Goal: Task Accomplishment & Management: Manage account settings

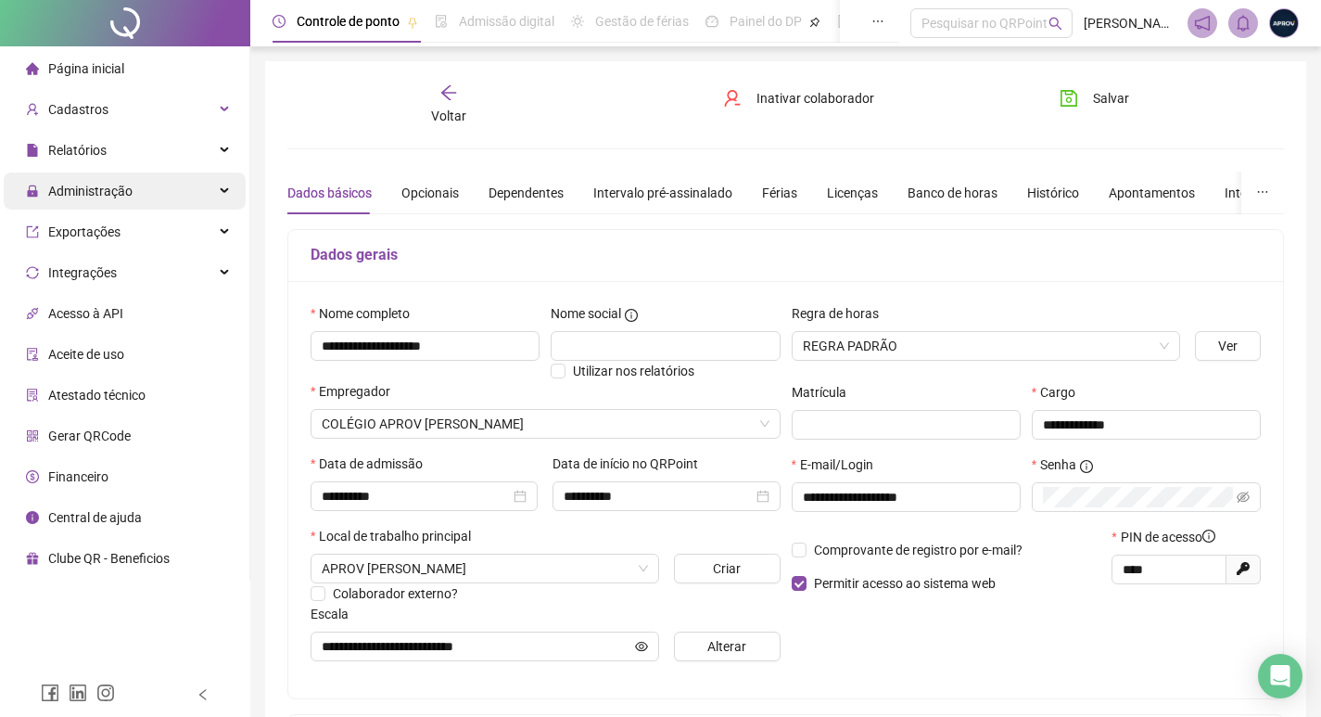
click at [100, 199] on span "Administração" at bounding box center [79, 190] width 107 height 37
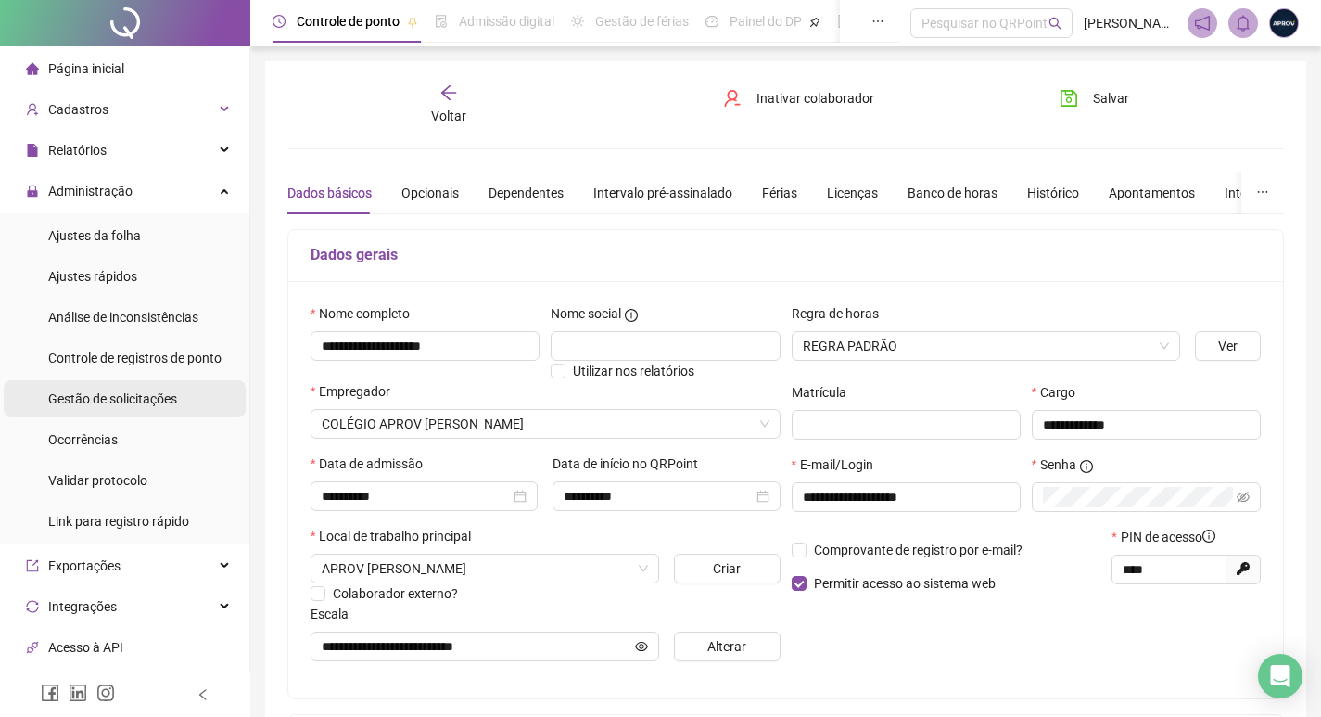
click at [109, 381] on div "Gestão de solicitações" at bounding box center [112, 398] width 129 height 37
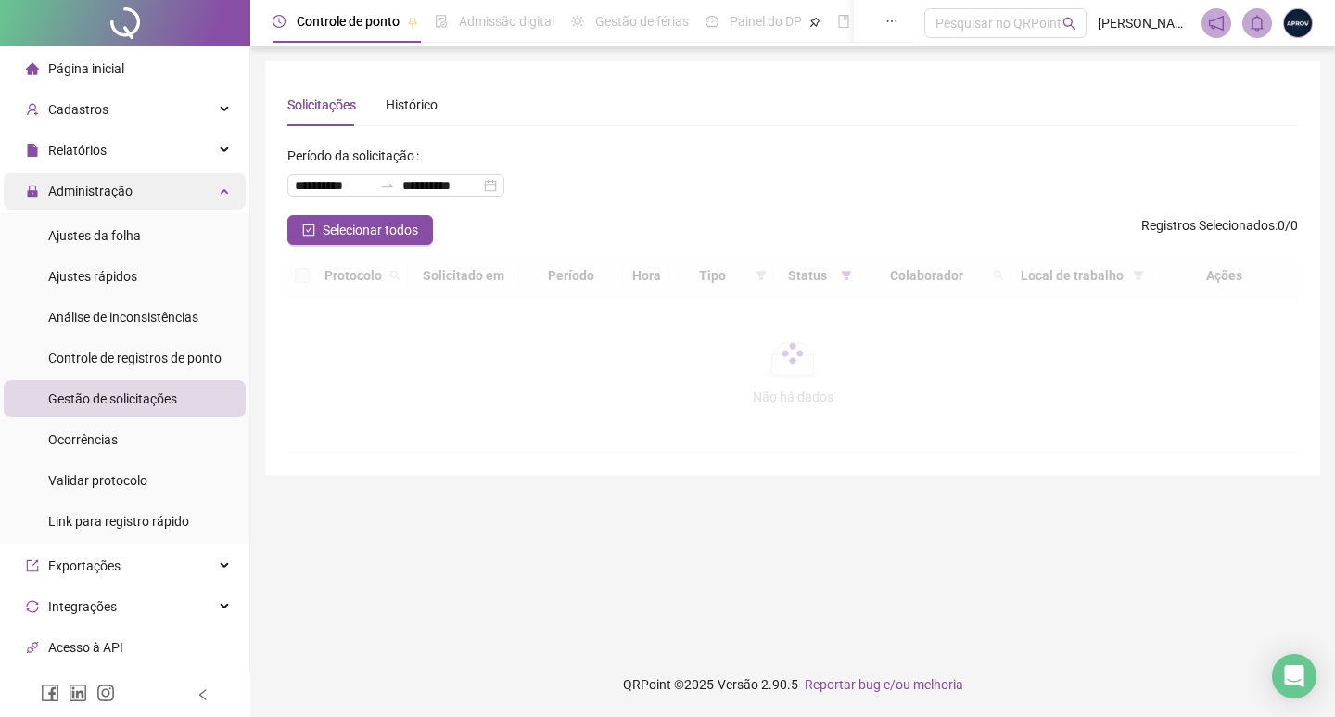
click at [119, 186] on span "Administração" at bounding box center [90, 191] width 84 height 15
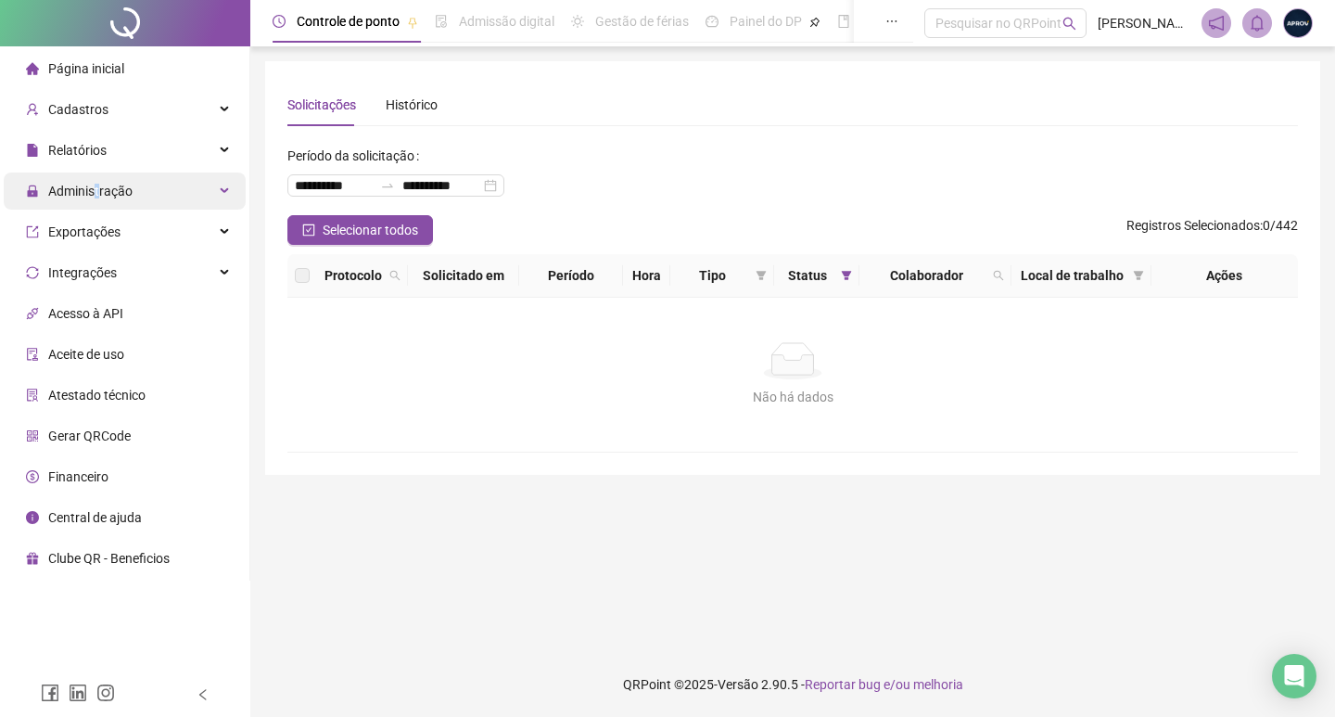
click at [96, 186] on span "Administração" at bounding box center [90, 191] width 84 height 15
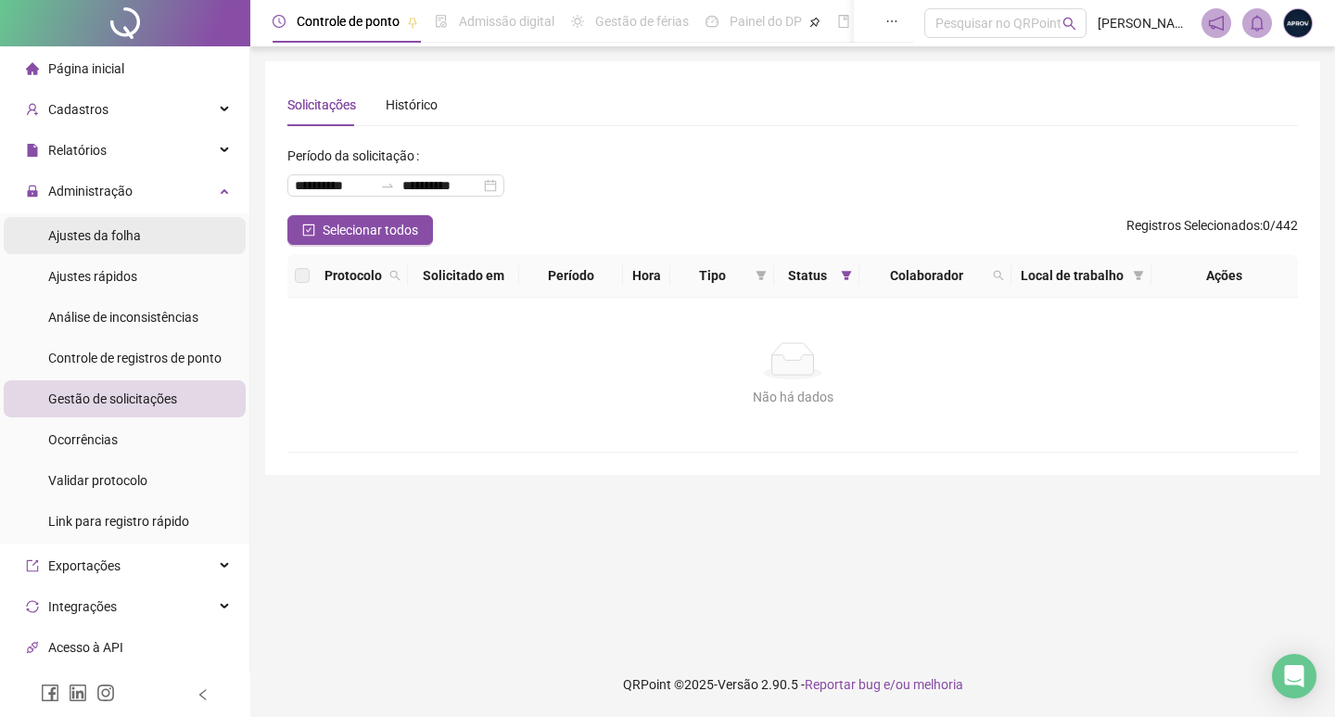
click at [103, 233] on span "Ajustes da folha" at bounding box center [94, 235] width 93 height 15
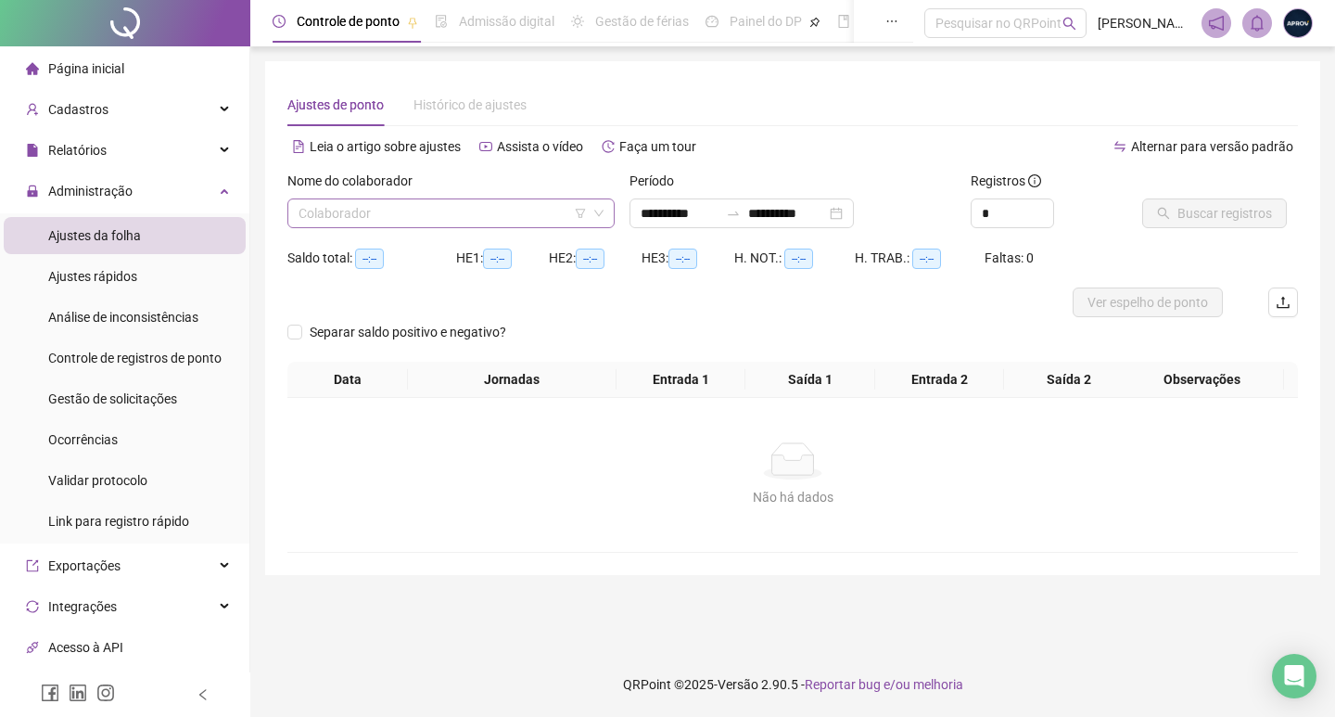
click at [420, 203] on input "search" at bounding box center [442, 213] width 288 height 28
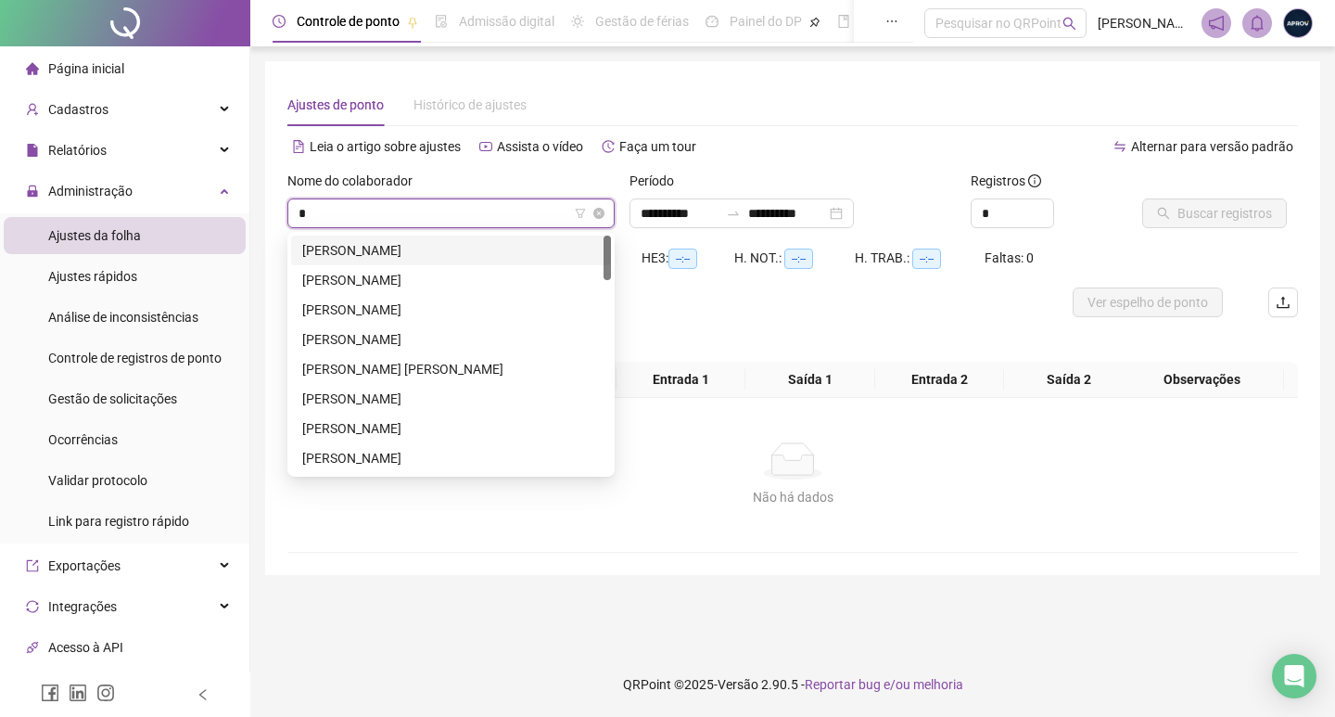
type input "**"
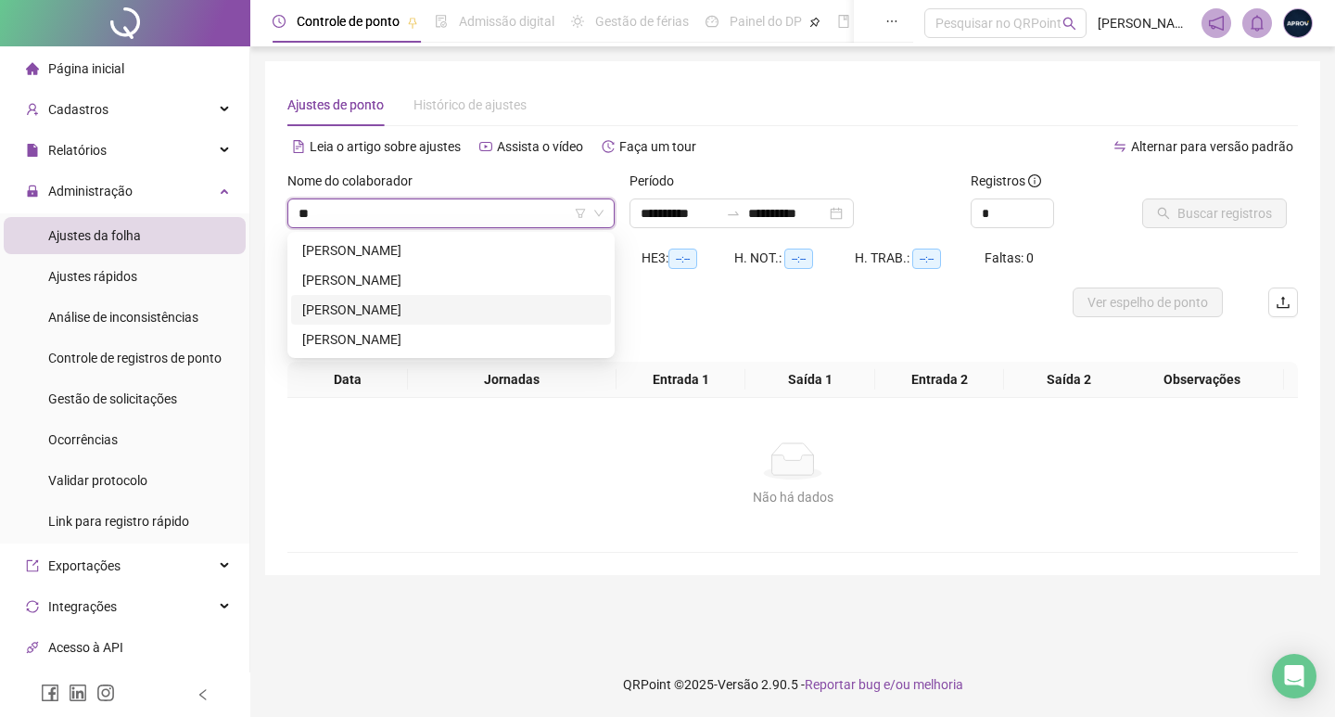
click at [424, 304] on div "[PERSON_NAME]" at bounding box center [451, 309] width 298 height 20
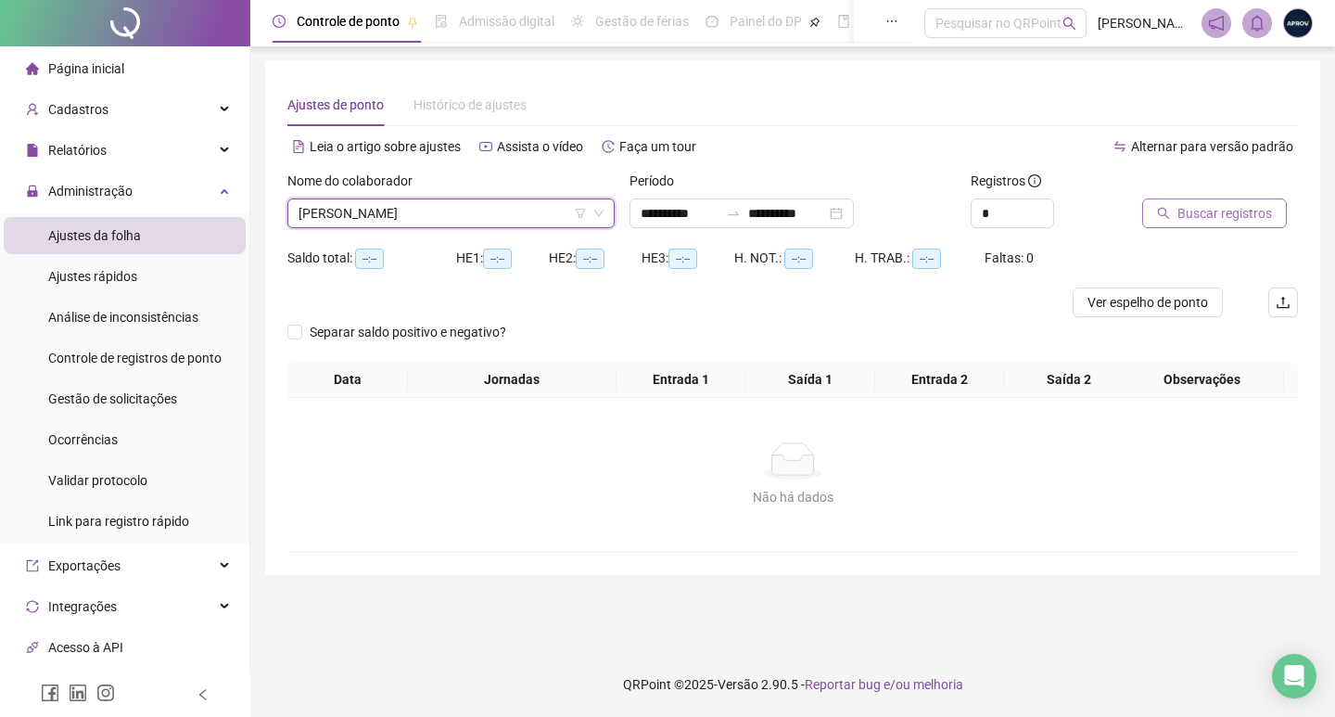
click at [1177, 216] on button "Buscar registros" at bounding box center [1214, 213] width 145 height 30
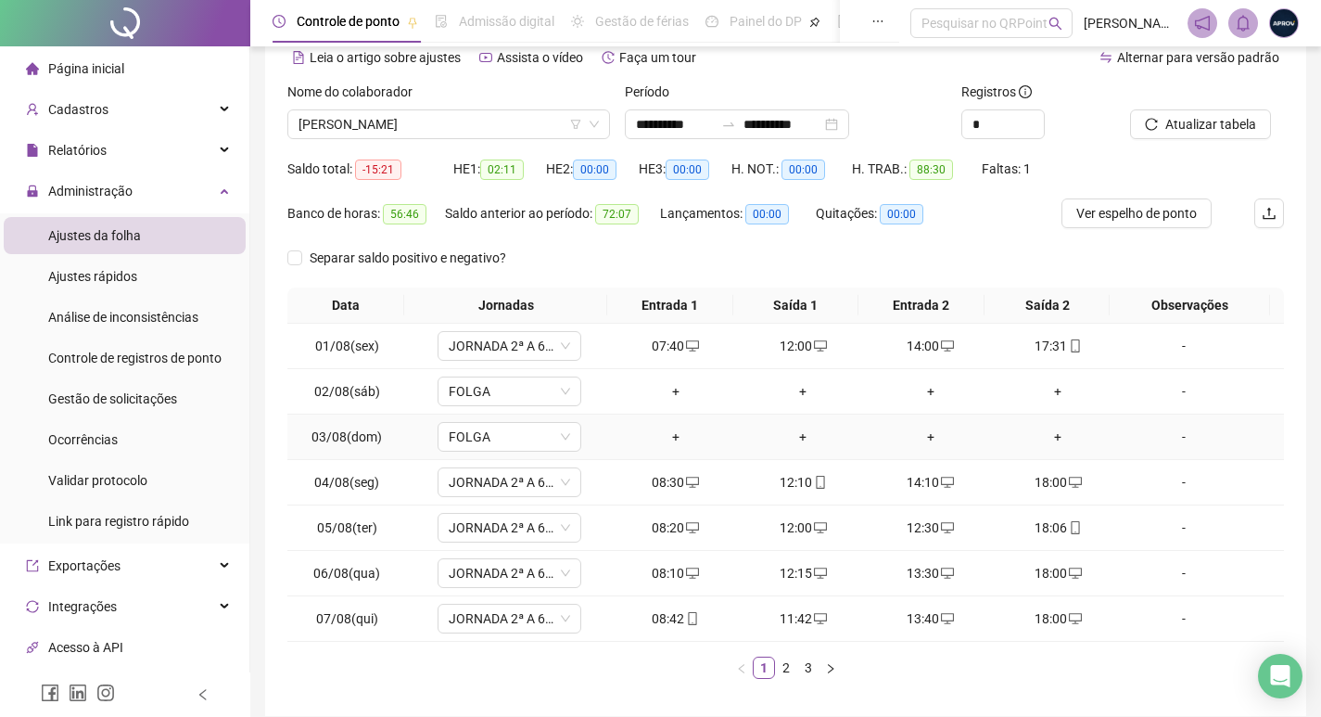
scroll to position [168, 0]
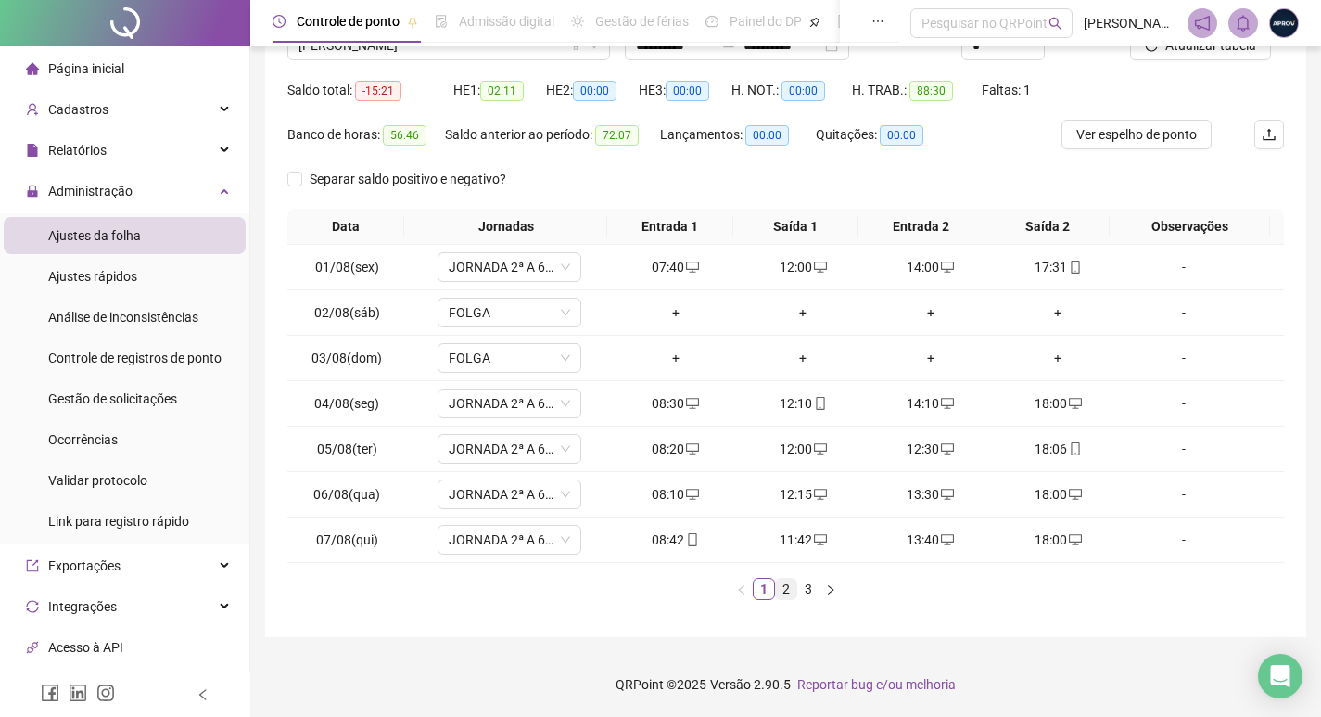
click at [782, 587] on link "2" at bounding box center [786, 588] width 20 height 20
click at [803, 587] on link "3" at bounding box center [808, 588] width 20 height 20
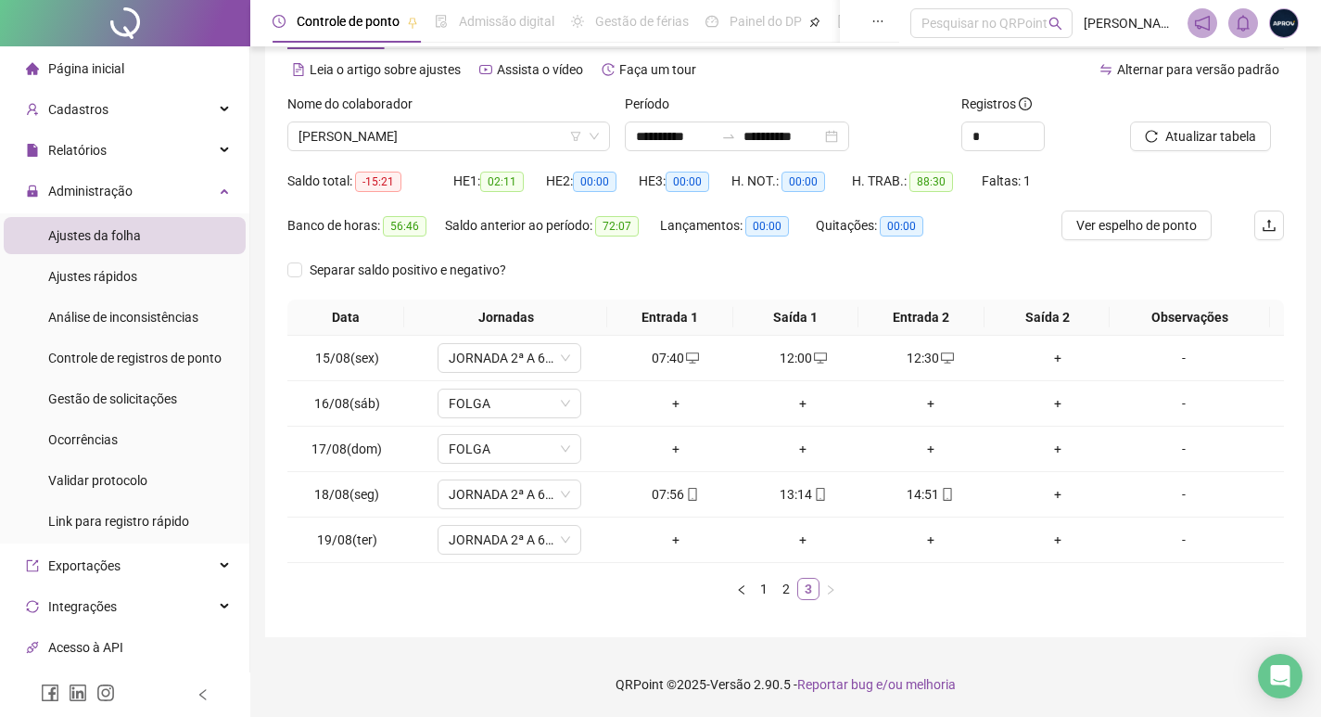
scroll to position [77, 0]
click at [1052, 356] on div "+" at bounding box center [1058, 358] width 113 height 20
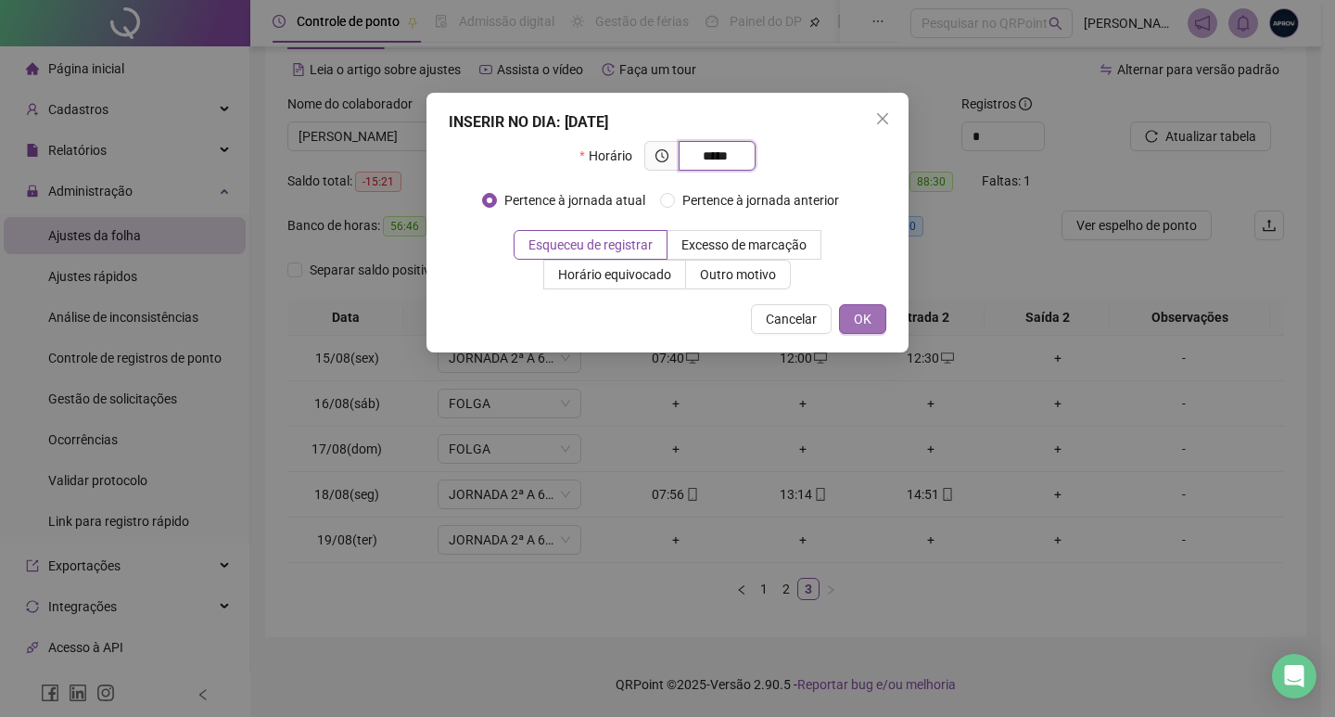
type input "*****"
click at [843, 313] on button "OK" at bounding box center [862, 319] width 47 height 30
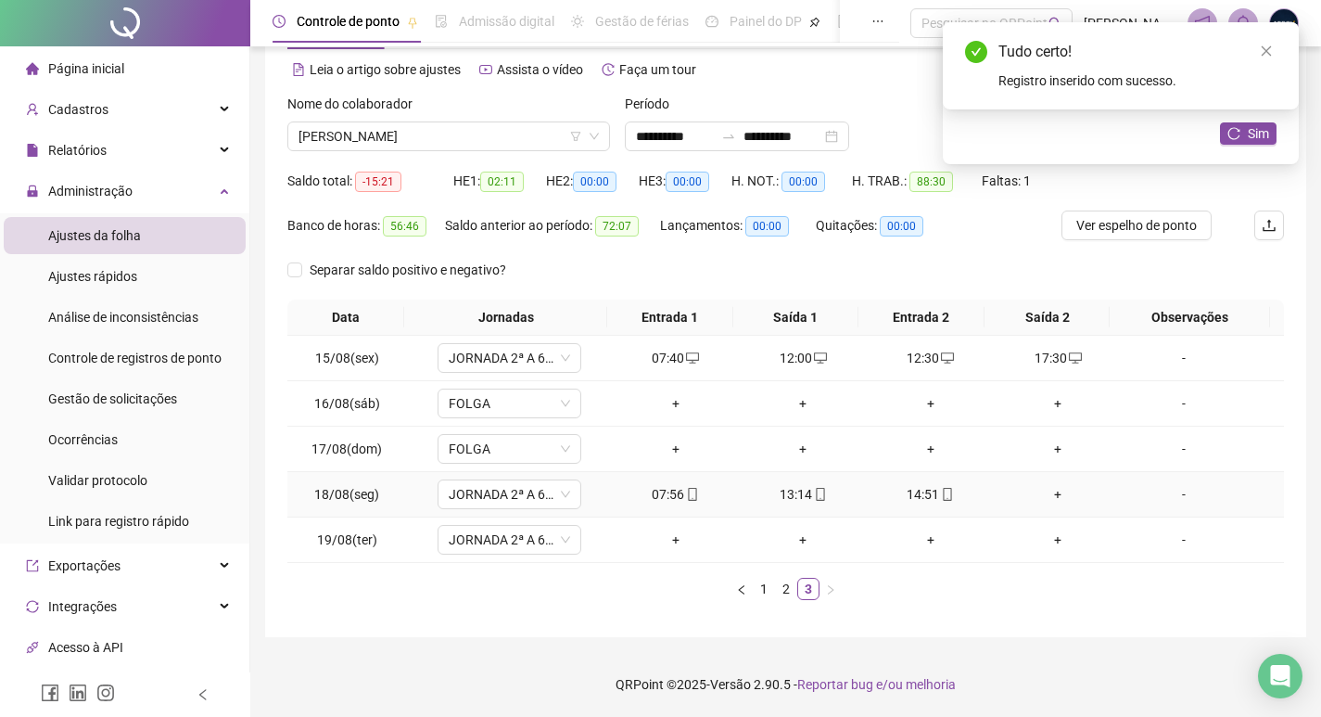
click at [1039, 492] on div "+" at bounding box center [1058, 494] width 113 height 20
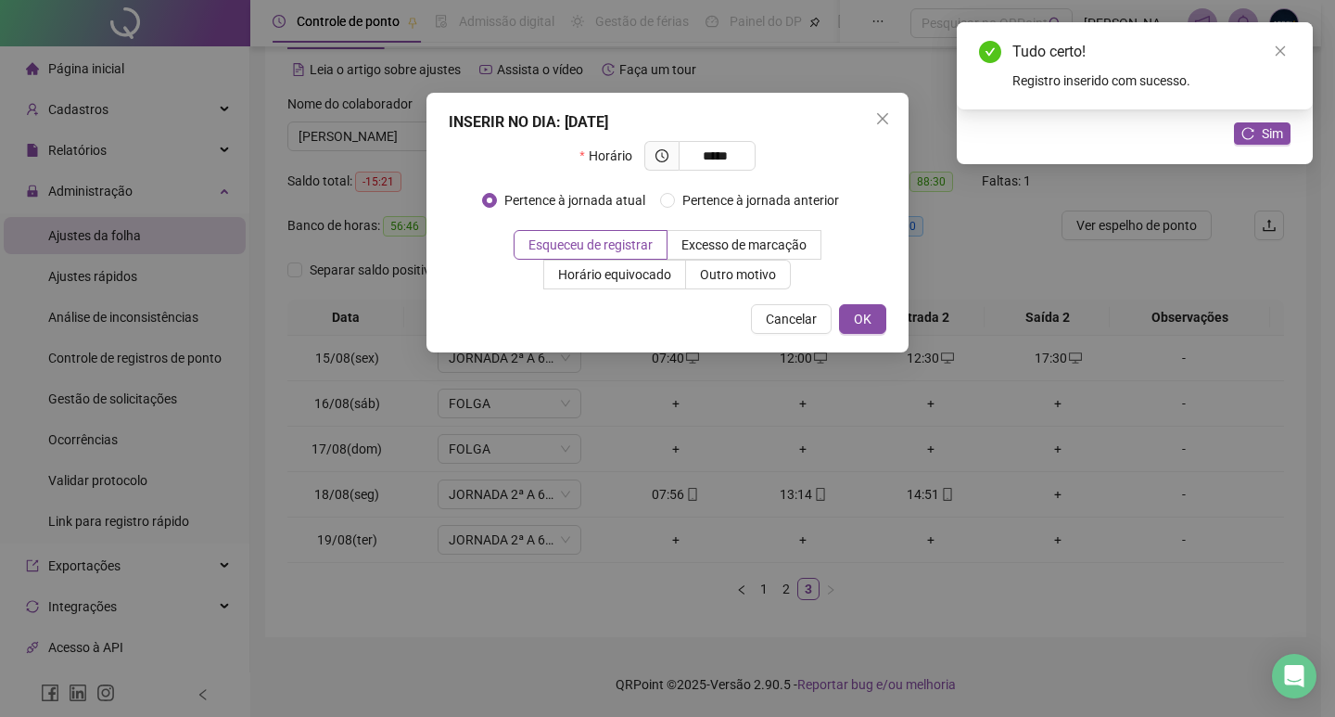
type input "*****"
click at [861, 337] on div "INSERIR NO DIA : [DATE] Horário ***** Pertence à jornada atual Pertence à jorna…" at bounding box center [667, 223] width 482 height 260
click at [861, 317] on span "OK" at bounding box center [863, 319] width 18 height 20
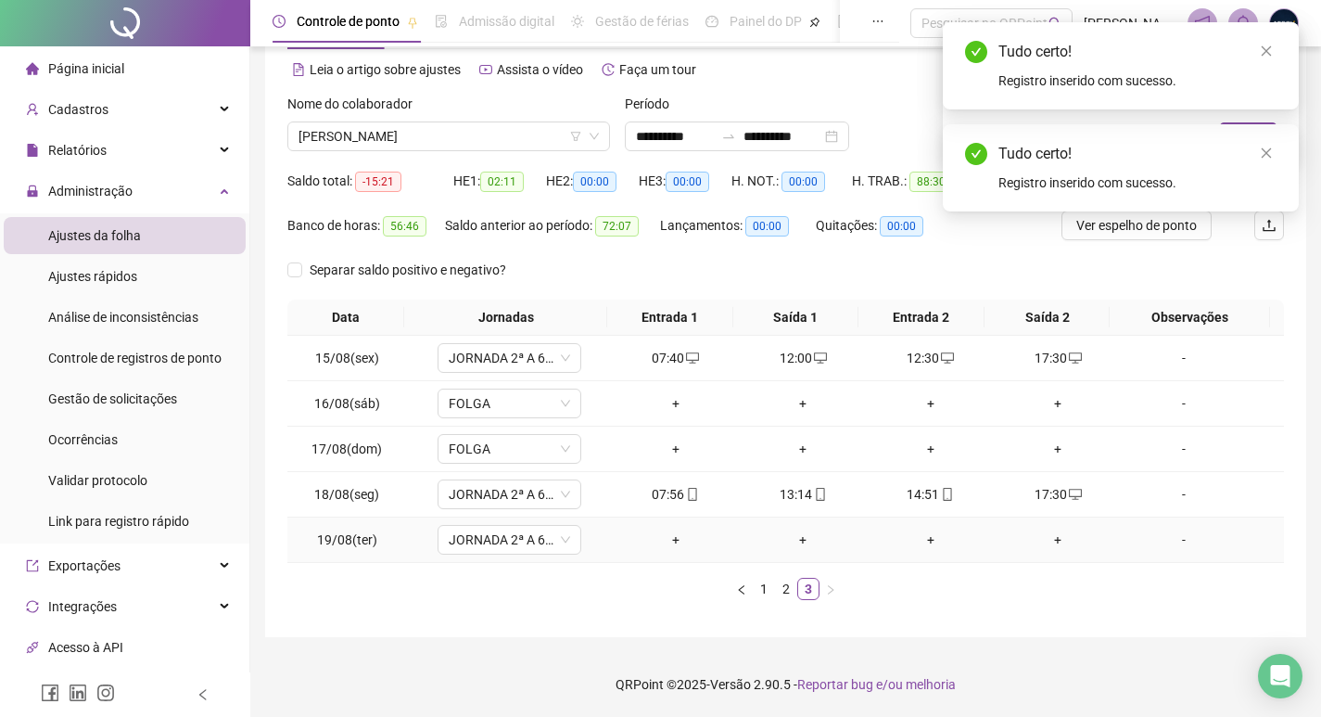
click at [666, 544] on div "+" at bounding box center [675, 539] width 113 height 20
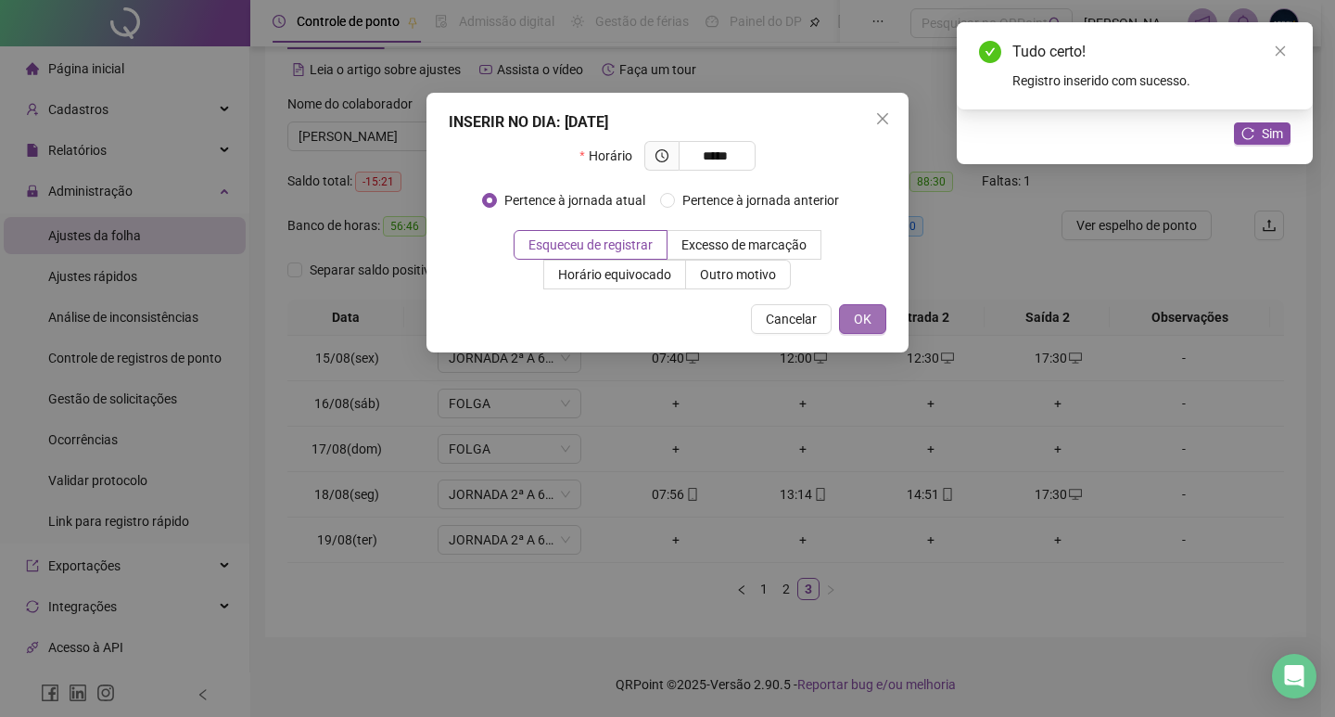
type input "*****"
click at [882, 314] on button "OK" at bounding box center [862, 319] width 47 height 30
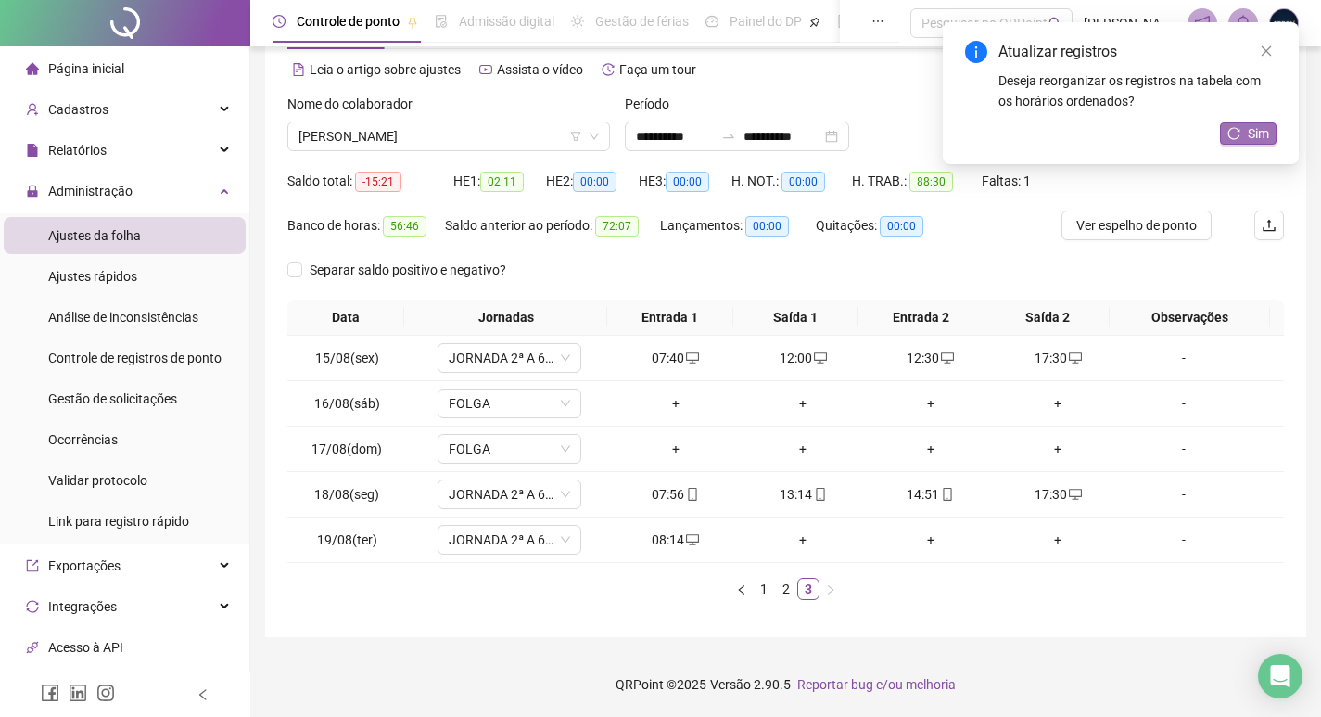
click at [1235, 139] on icon "reload" at bounding box center [1234, 133] width 12 height 12
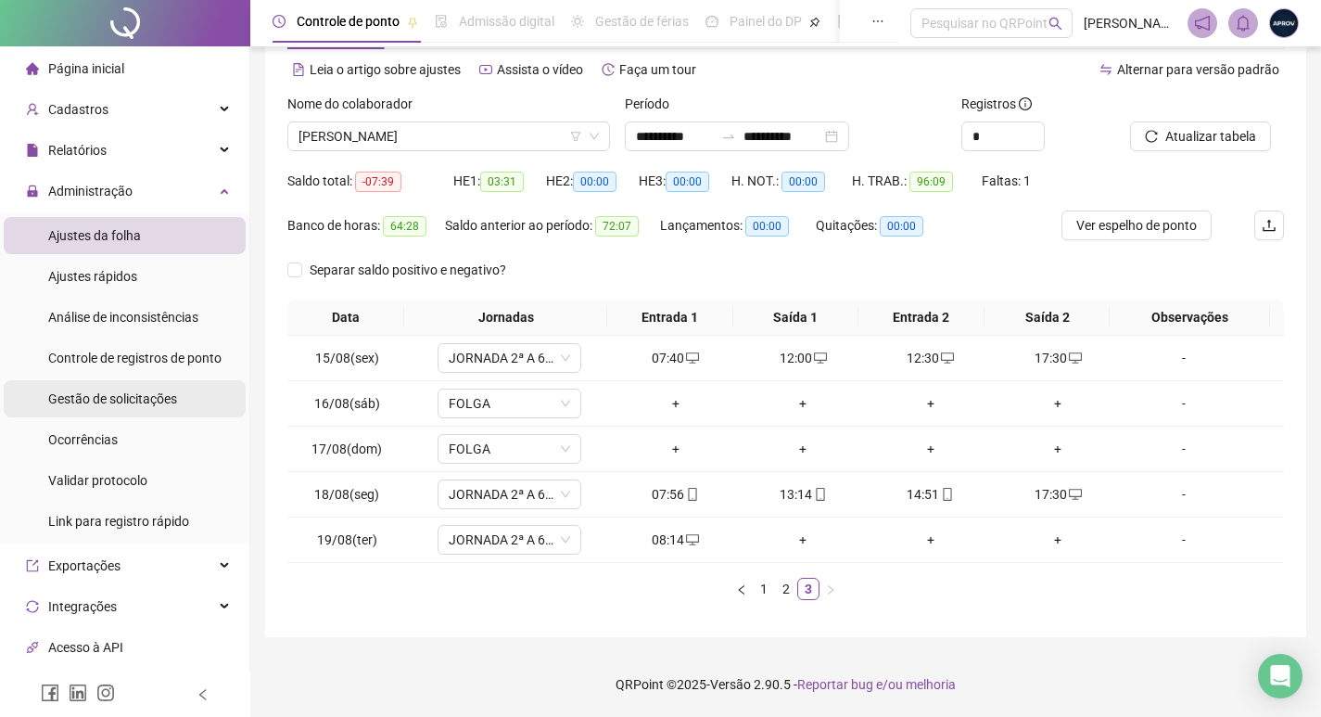
click at [139, 396] on span "Gestão de solicitações" at bounding box center [112, 398] width 129 height 15
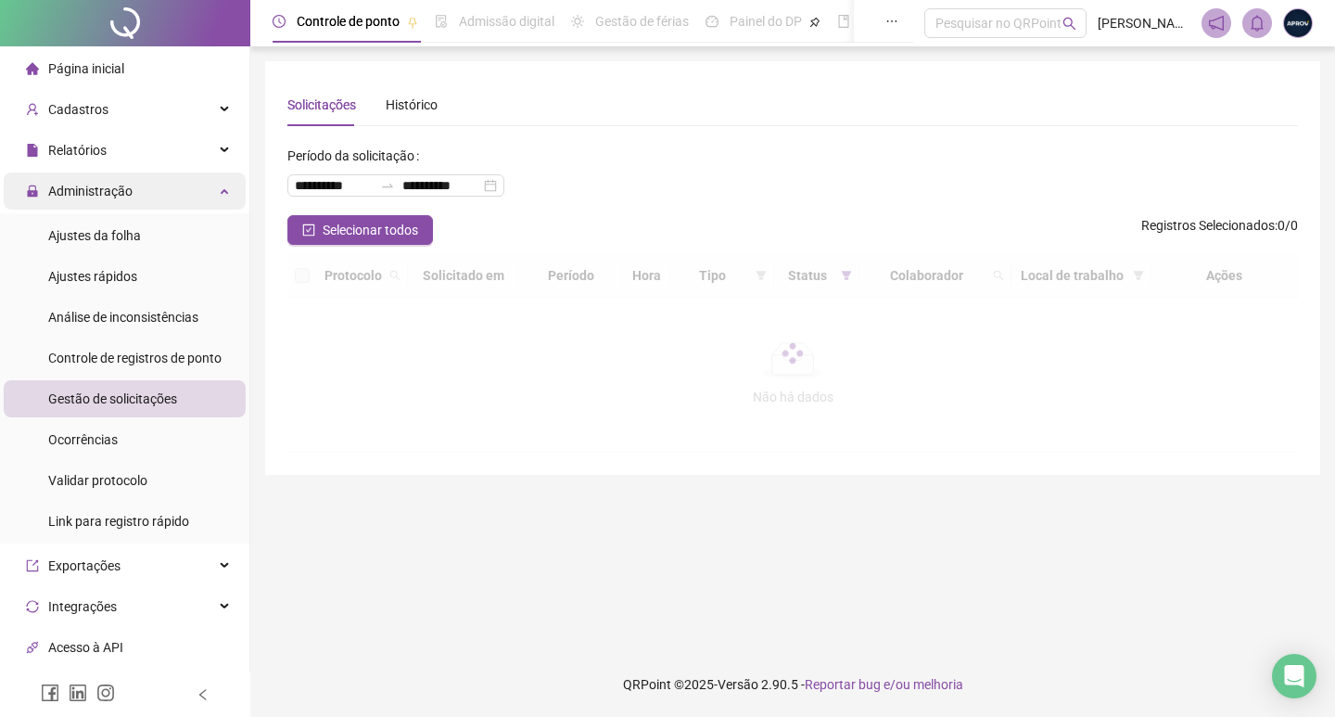
click at [108, 184] on span "Administração" at bounding box center [90, 191] width 84 height 15
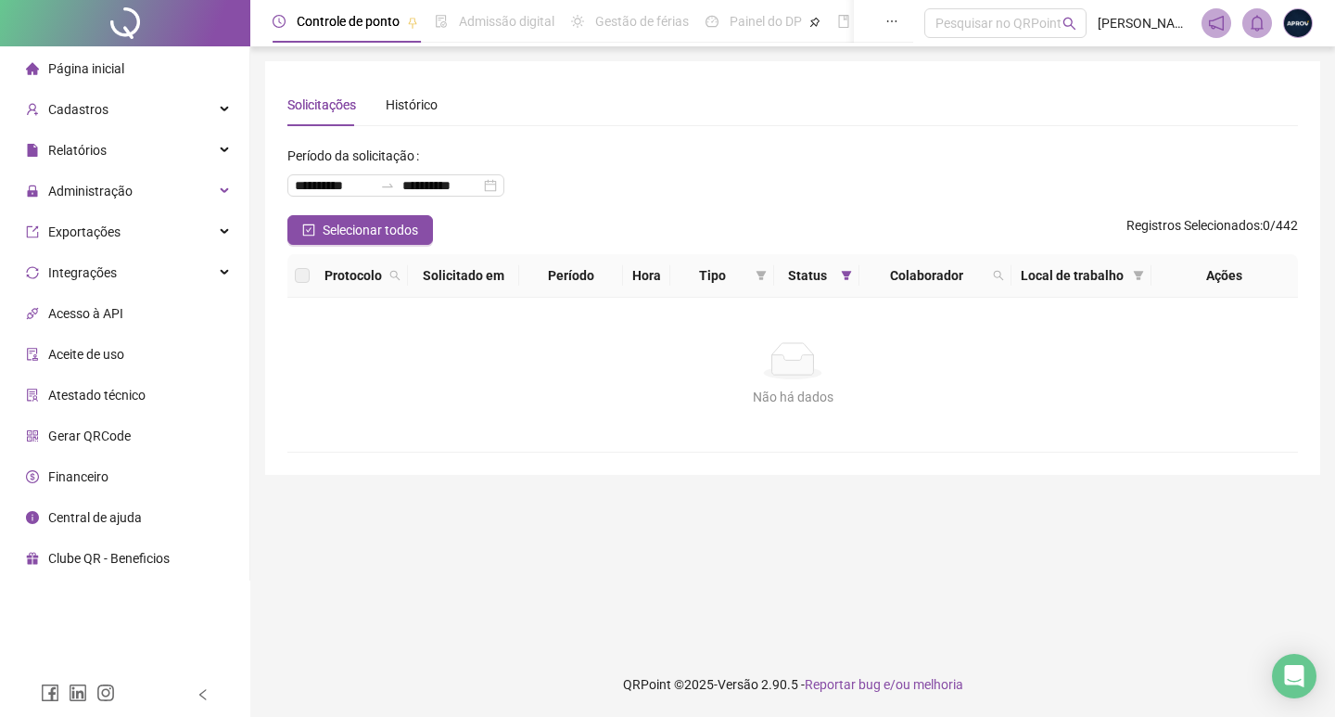
click at [97, 61] on span "Página inicial" at bounding box center [86, 68] width 76 height 15
